Goal: Navigation & Orientation: Understand site structure

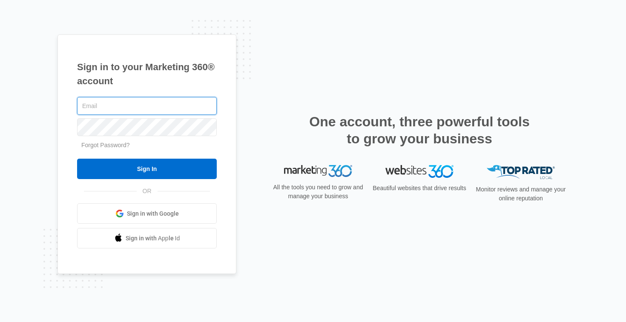
type input "[EMAIL_ADDRESS][DOMAIN_NAME]"
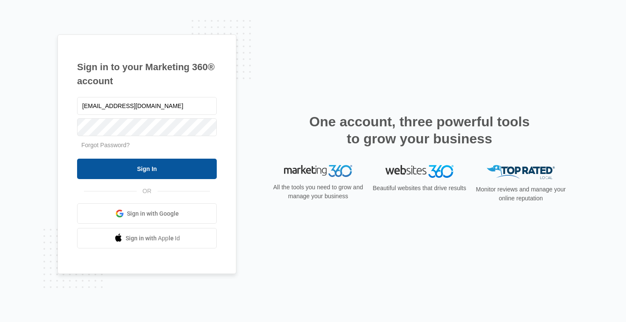
click at [167, 164] on input "Sign In" at bounding box center [147, 169] width 140 height 20
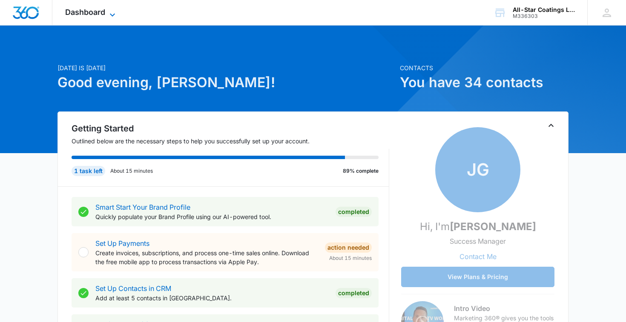
click at [108, 16] on icon at bounding box center [112, 15] width 10 height 10
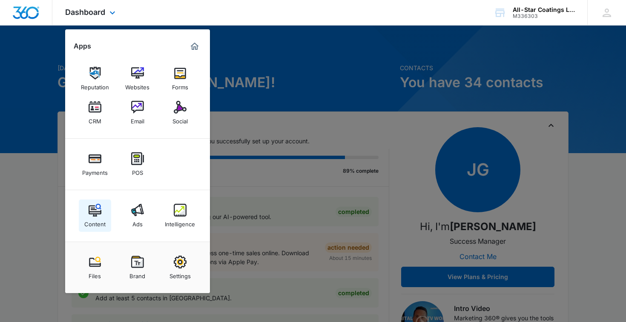
click at [104, 216] on link "Content" at bounding box center [95, 216] width 32 height 32
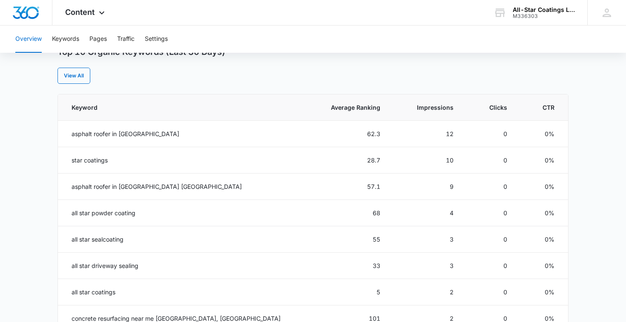
scroll to position [350, 0]
click at [118, 142] on td "asphalt roofer in granbury" at bounding box center [181, 133] width 246 height 26
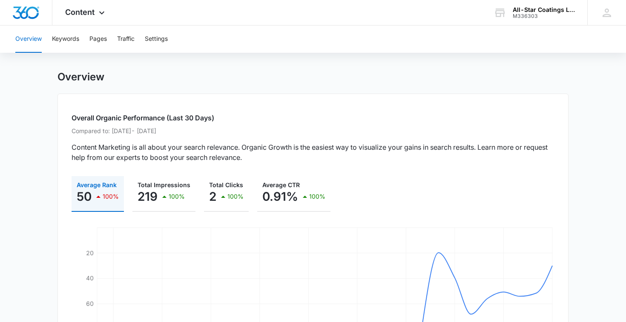
scroll to position [0, 0]
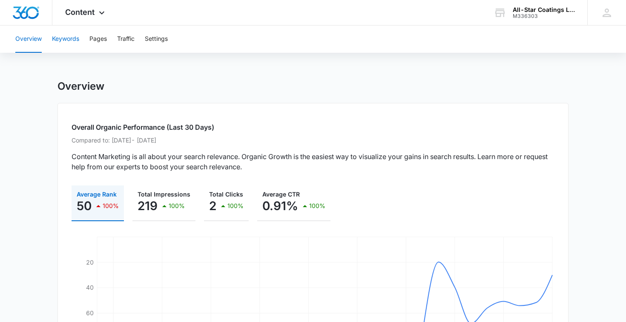
click at [74, 38] on button "Keywords" at bounding box center [65, 39] width 27 height 27
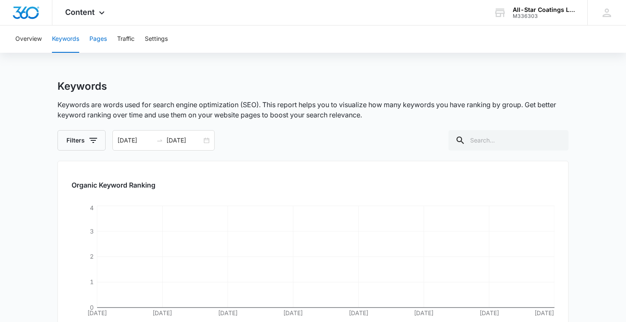
click at [95, 38] on button "Pages" at bounding box center [97, 39] width 17 height 27
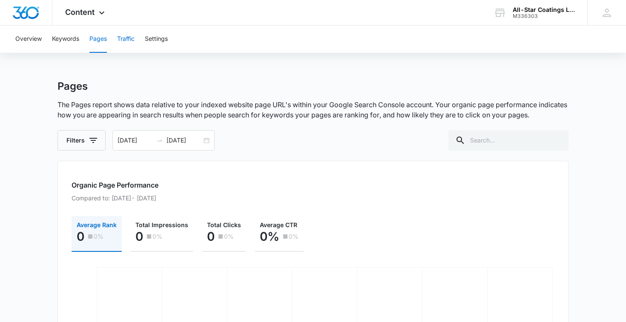
click at [129, 38] on button "Traffic" at bounding box center [125, 39] width 17 height 27
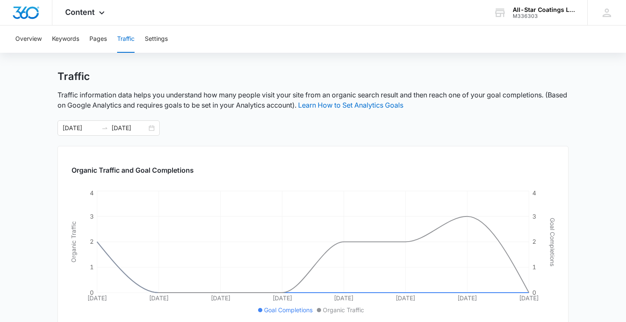
scroll to position [9, 0]
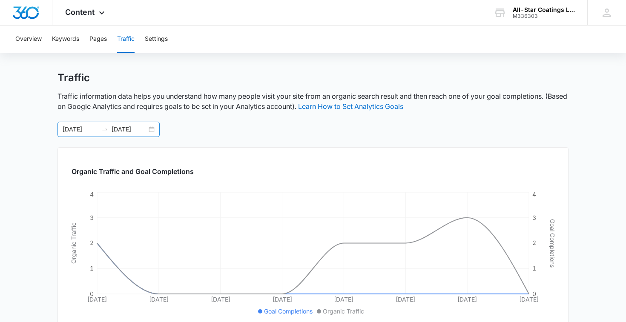
click at [150, 130] on div "08/15/2025 08/22/2025" at bounding box center [109, 129] width 102 height 15
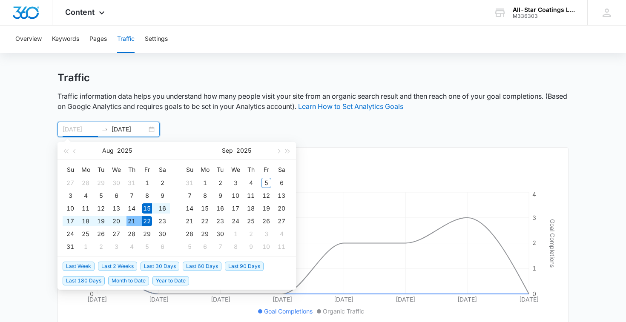
type input "08/22/2025"
click at [147, 222] on div "22" at bounding box center [147, 221] width 10 height 10
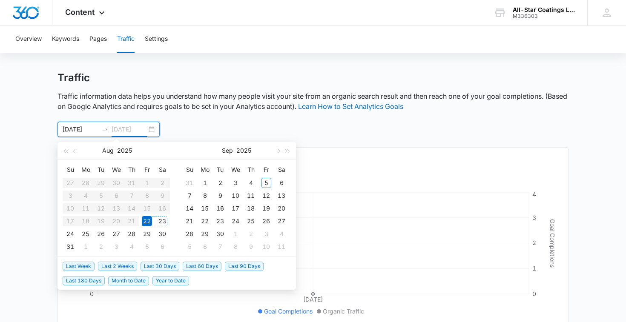
type input "08/22/2025"
click at [146, 221] on div "22" at bounding box center [147, 221] width 10 height 10
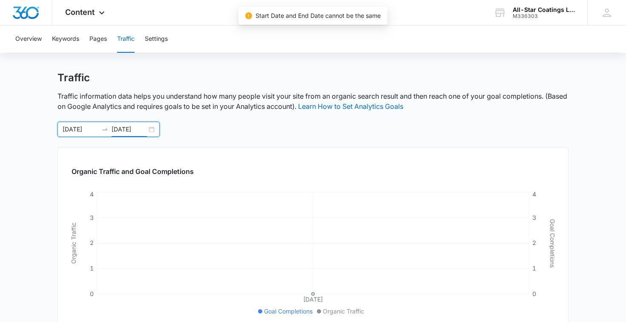
click at [151, 126] on div "08/22/2025 08/22/2025" at bounding box center [109, 129] width 102 height 15
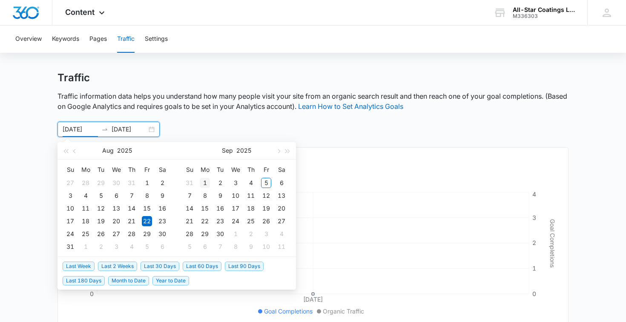
type input "09/01/2025"
click at [205, 184] on div "1" at bounding box center [205, 183] width 10 height 10
type input "09/05/2025"
click at [269, 183] on div "5" at bounding box center [266, 183] width 10 height 10
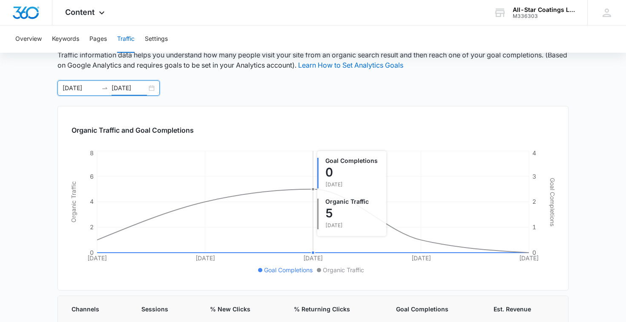
scroll to position [0, 0]
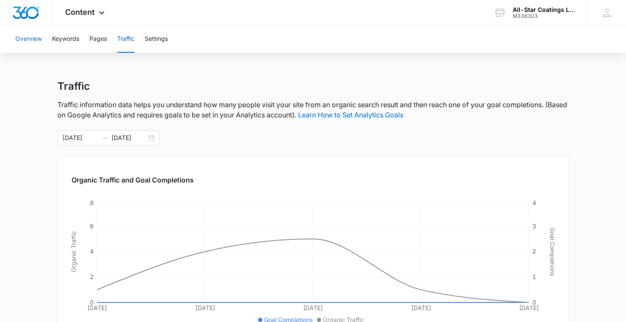
click at [39, 40] on button "Overview" at bounding box center [28, 39] width 26 height 27
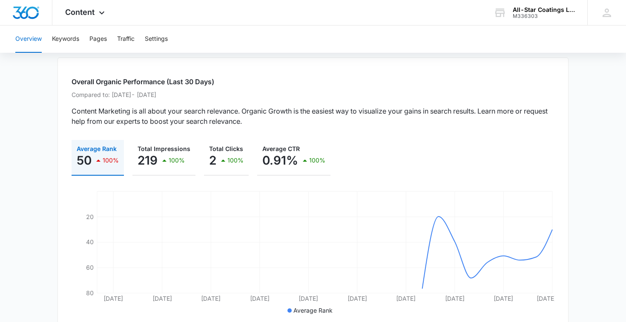
scroll to position [47, 0]
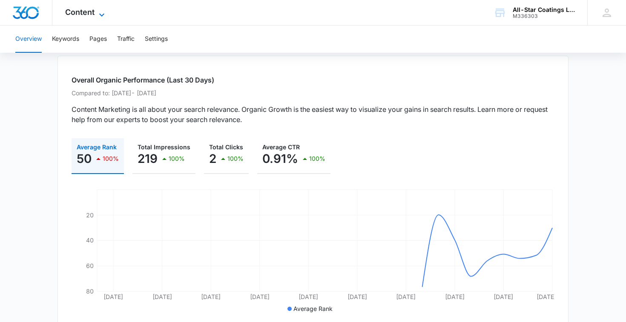
click at [98, 7] on div "Content Apps Reputation Websites Forms CRM Email Social Payments POS Content Ad…" at bounding box center [85, 12] width 67 height 25
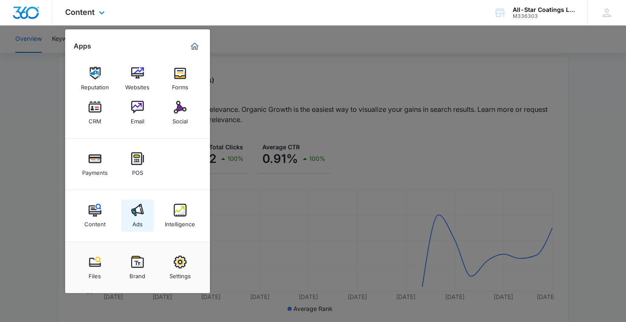
click at [153, 216] on link "Ads" at bounding box center [137, 216] width 32 height 32
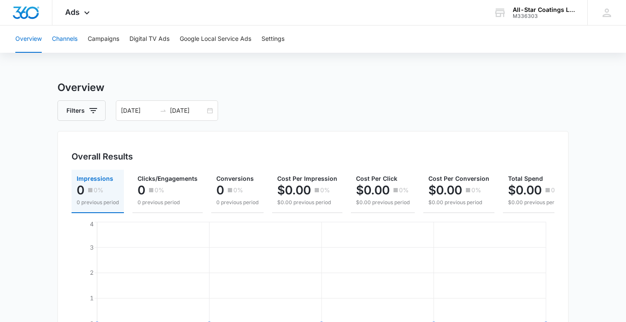
click at [71, 33] on button "Channels" at bounding box center [65, 39] width 26 height 27
click at [102, 41] on button "Campaigns" at bounding box center [104, 39] width 32 height 27
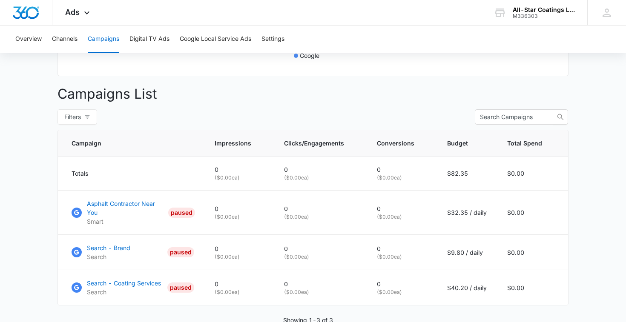
scroll to position [287, 0]
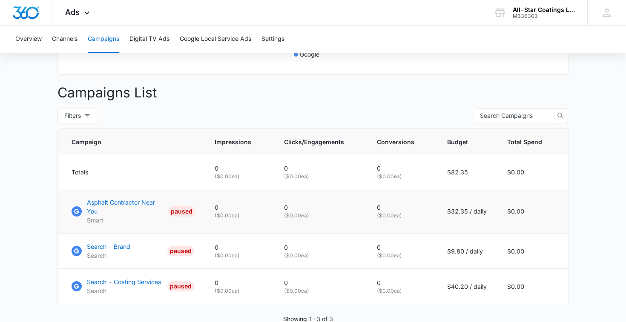
click at [214, 197] on td "0 ( $0.00 ea)" at bounding box center [238, 212] width 69 height 44
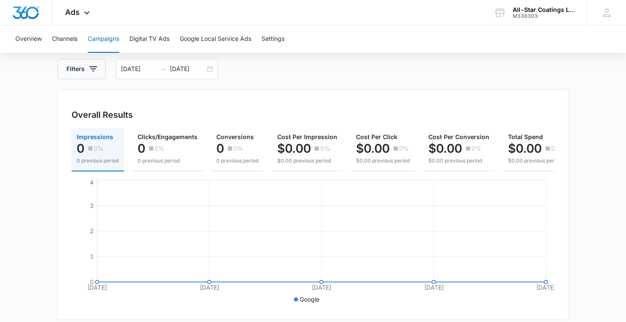
scroll to position [0, 0]
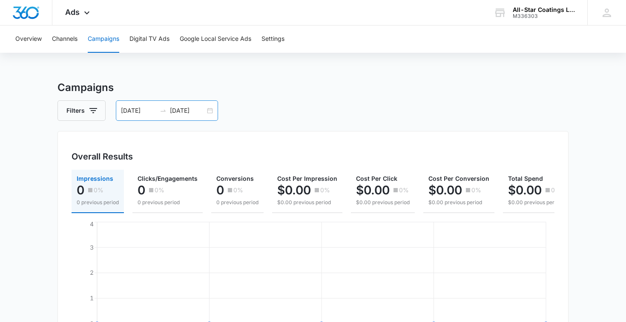
click at [211, 110] on div "09/01/2025 09/05/2025" at bounding box center [167, 111] width 102 height 20
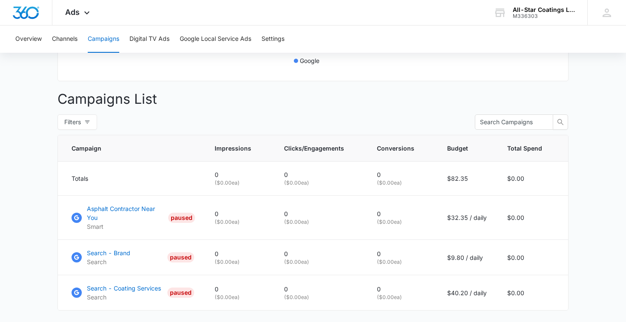
scroll to position [320, 0]
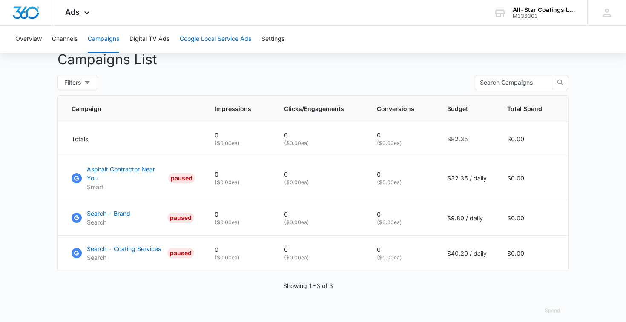
click at [230, 43] on button "Google Local Service Ads" at bounding box center [216, 39] width 72 height 27
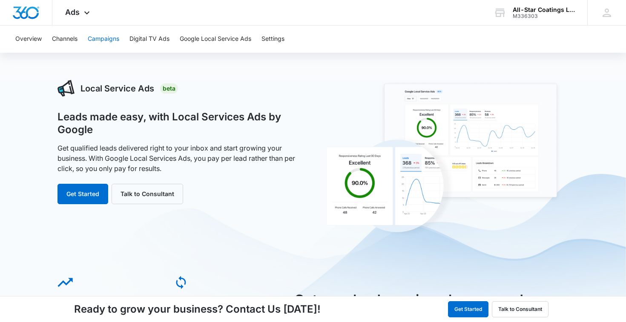
click at [109, 41] on button "Campaigns" at bounding box center [104, 39] width 32 height 27
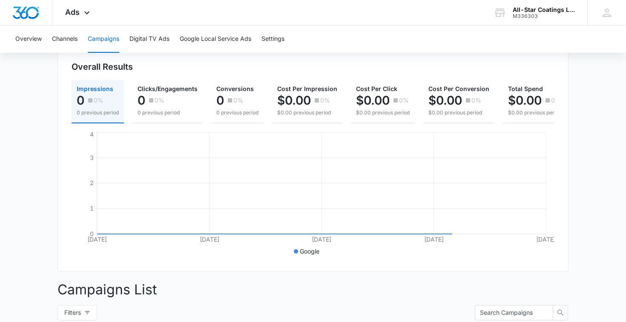
scroll to position [320, 0]
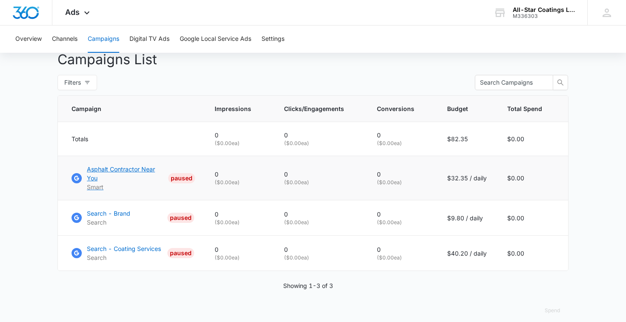
click at [183, 173] on div "PAUSED" at bounding box center [181, 178] width 27 height 10
click at [135, 245] on p "Search - Coating Services" at bounding box center [124, 249] width 74 height 9
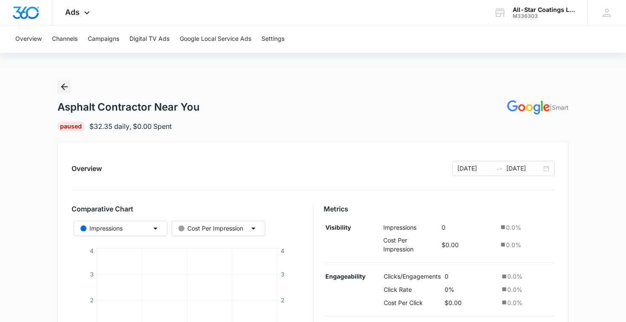
click at [62, 86] on icon "Back" at bounding box center [64, 87] width 10 height 10
click at [65, 128] on div "Paused" at bounding box center [71, 126] width 27 height 10
click at [272, 37] on button "Settings" at bounding box center [273, 39] width 23 height 27
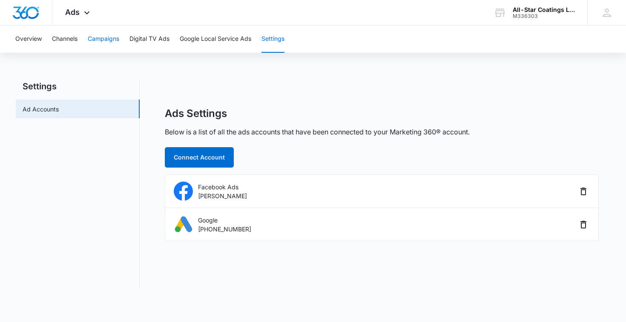
click at [102, 43] on button "Campaigns" at bounding box center [104, 39] width 32 height 27
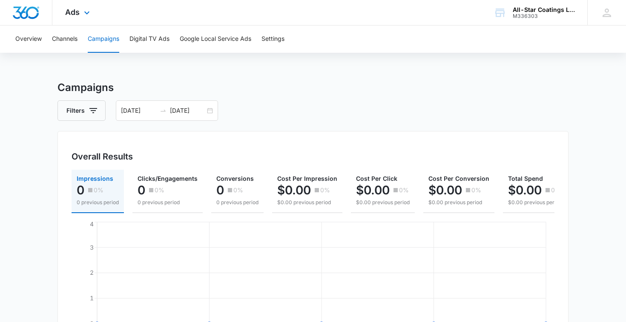
click at [81, 18] on div "Ads Apps Reputation Websites Forms CRM Email Social Payments POS Content Ads In…" at bounding box center [78, 12] width 52 height 25
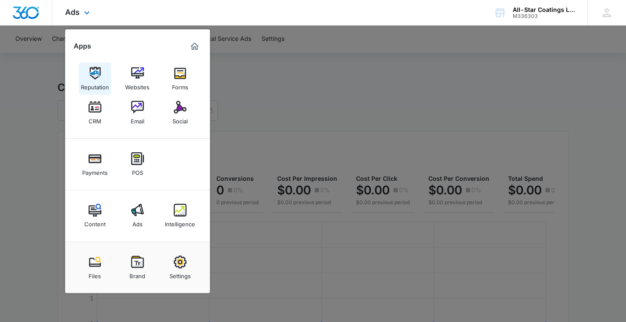
click at [95, 75] on img at bounding box center [95, 73] width 13 height 13
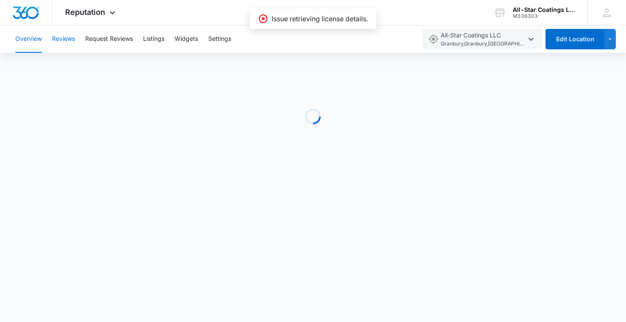
click at [68, 37] on button "Reviews" at bounding box center [63, 39] width 23 height 27
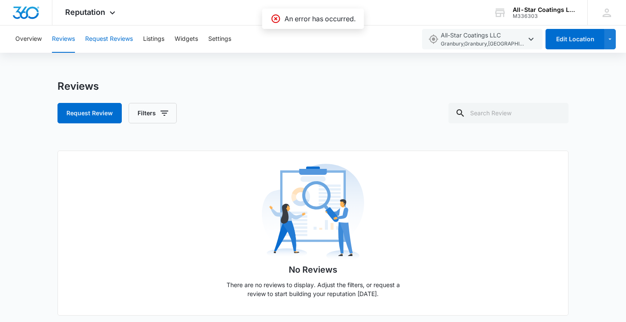
click at [117, 43] on button "Request Reviews" at bounding box center [109, 39] width 48 height 27
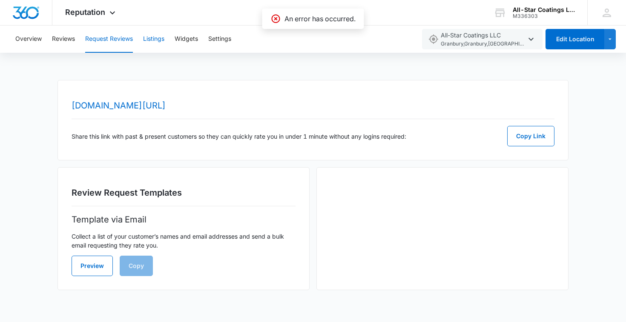
click at [155, 40] on button "Listings" at bounding box center [153, 39] width 21 height 27
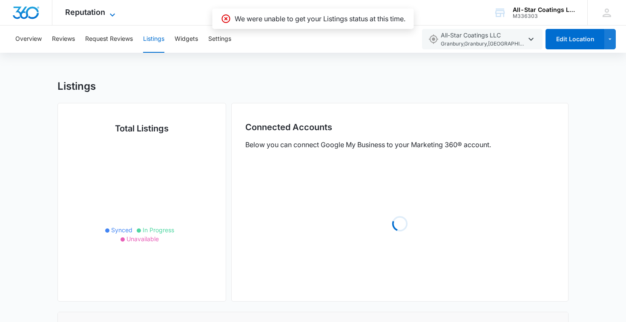
click at [116, 12] on icon at bounding box center [112, 15] width 10 height 10
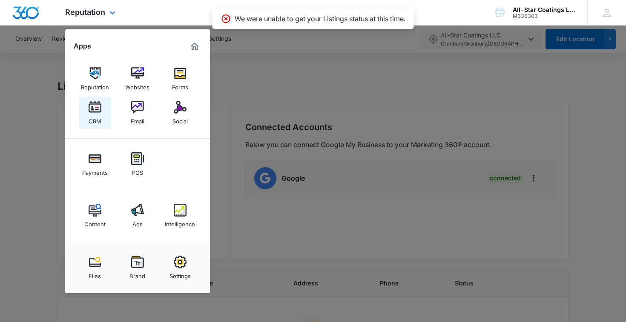
click at [100, 108] on img at bounding box center [95, 107] width 13 height 13
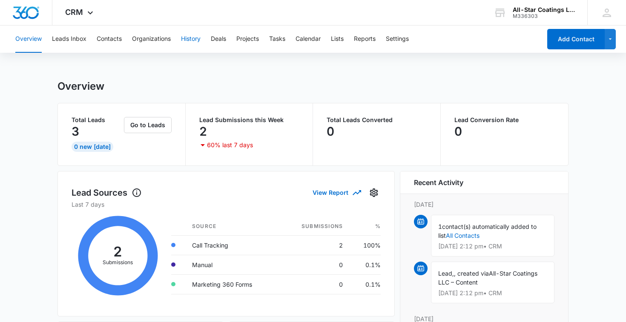
click at [192, 40] on button "History" at bounding box center [191, 39] width 20 height 27
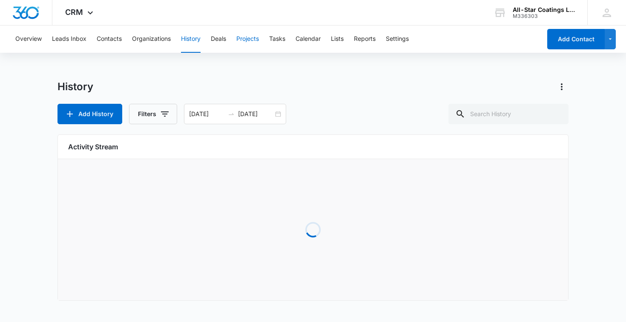
click at [250, 36] on button "Projects" at bounding box center [247, 39] width 23 height 27
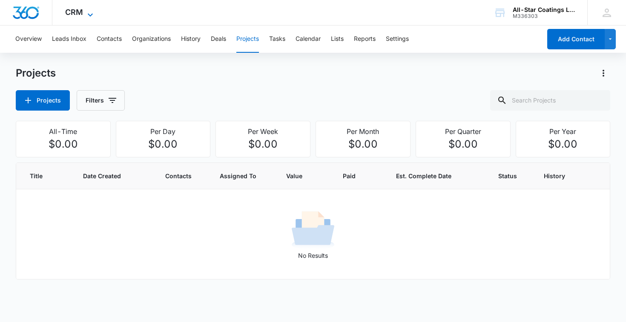
click at [82, 12] on span "CRM" at bounding box center [74, 12] width 18 height 9
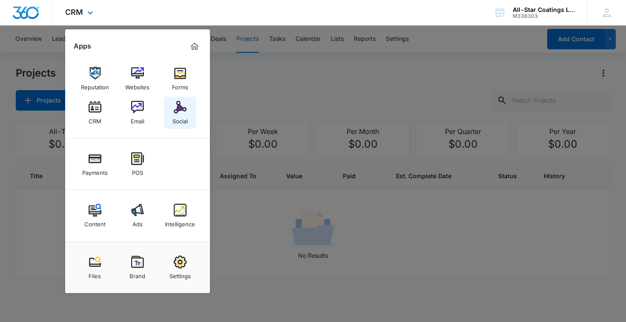
click at [174, 115] on div "Social" at bounding box center [180, 119] width 15 height 11
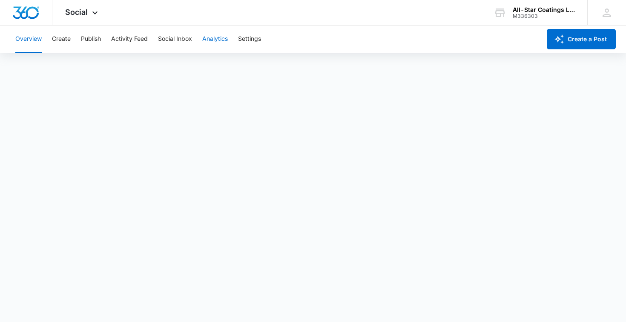
scroll to position [2, 0]
click at [138, 42] on button "Activity Feed" at bounding box center [129, 39] width 37 height 27
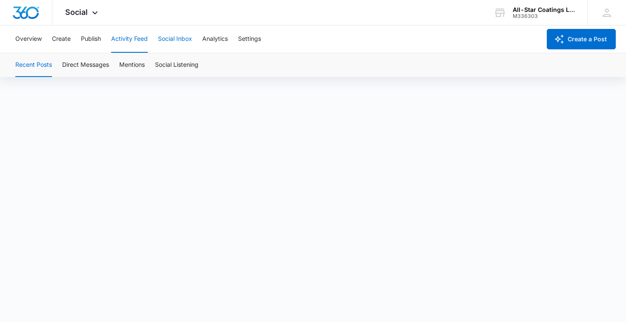
click at [182, 34] on button "Social Inbox" at bounding box center [175, 39] width 34 height 27
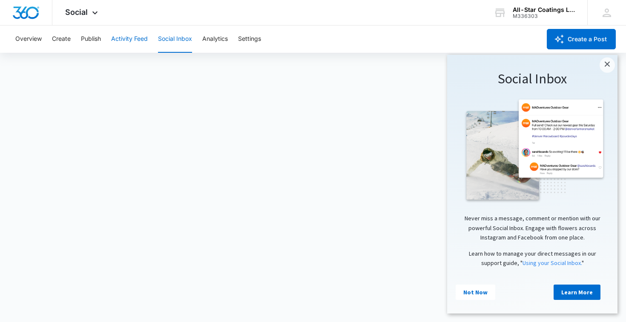
click at [147, 41] on button "Activity Feed" at bounding box center [129, 39] width 37 height 27
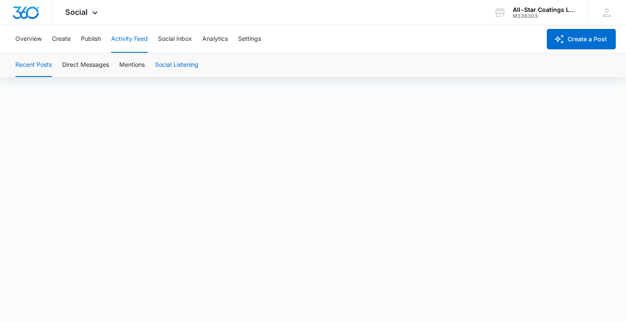
click at [169, 70] on button "Social Listening" at bounding box center [176, 65] width 43 height 24
click at [39, 64] on button "Recent Posts" at bounding box center [33, 65] width 37 height 24
click at [172, 38] on button "Social Inbox" at bounding box center [175, 39] width 34 height 27
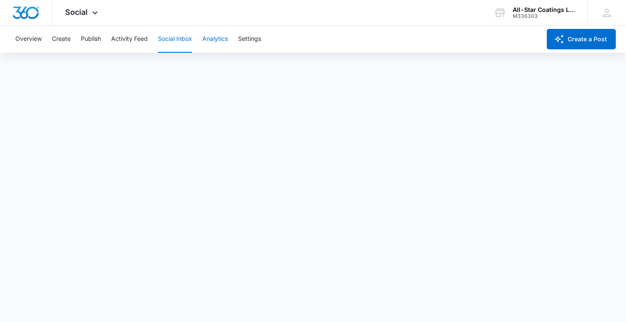
click at [214, 39] on button "Analytics" at bounding box center [215, 39] width 26 height 27
